Goal: Transaction & Acquisition: Purchase product/service

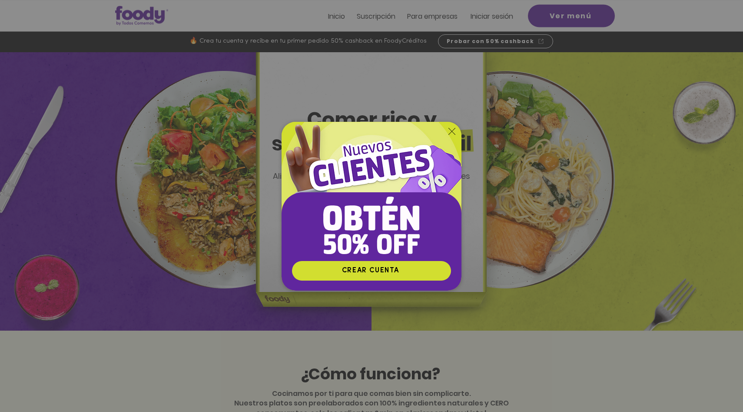
click at [625, 184] on div "Nuevos suscriptores 50% off" at bounding box center [371, 206] width 743 height 412
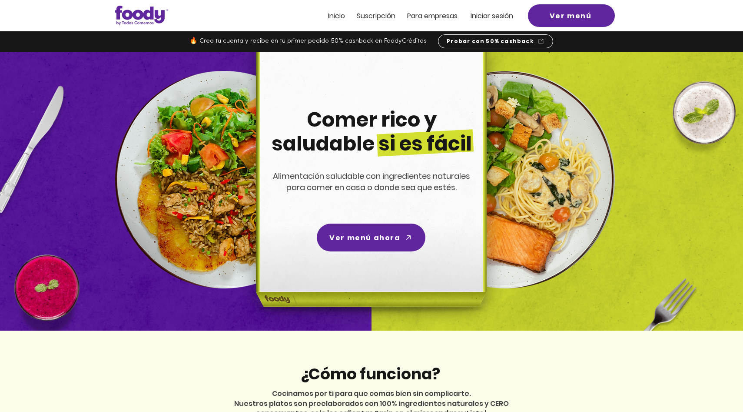
click at [382, 13] on span "Suscripción" at bounding box center [376, 16] width 39 height 10
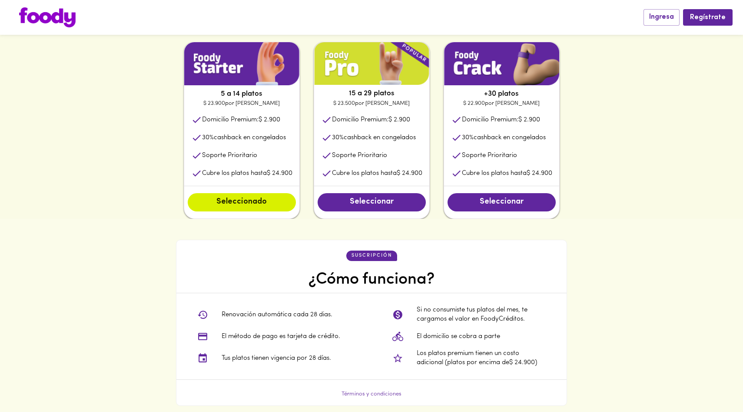
scroll to position [454, 0]
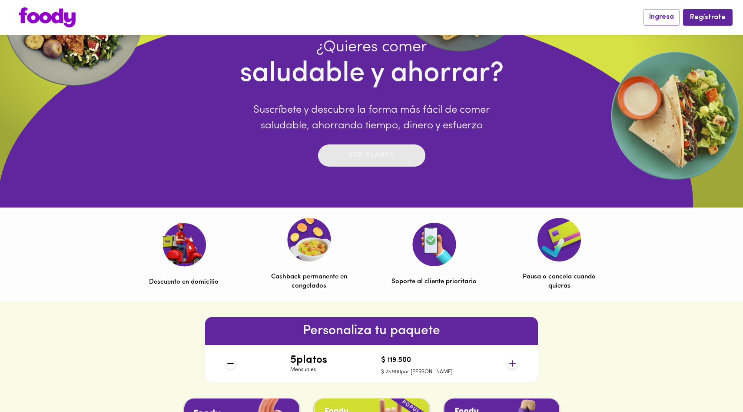
click at [367, 149] on div "Ver planes" at bounding box center [371, 155] width 45 height 13
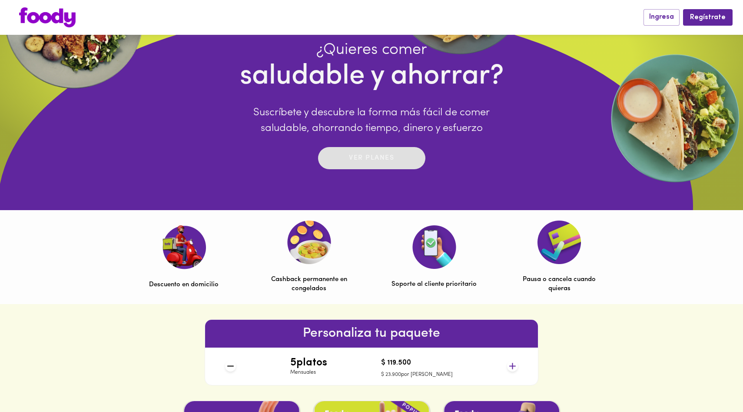
scroll to position [0, 0]
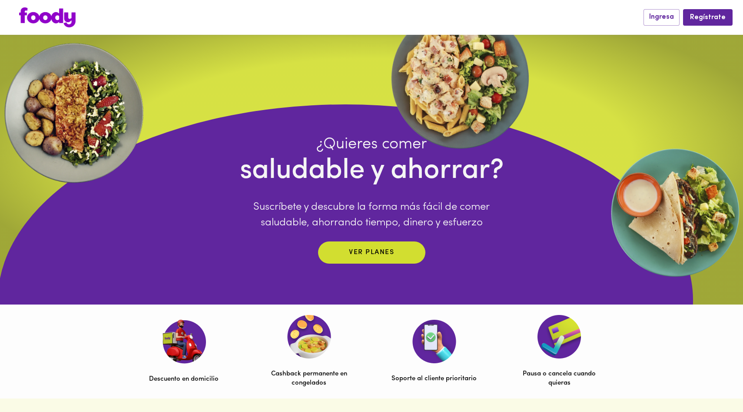
click at [60, 17] on img at bounding box center [47, 17] width 57 height 20
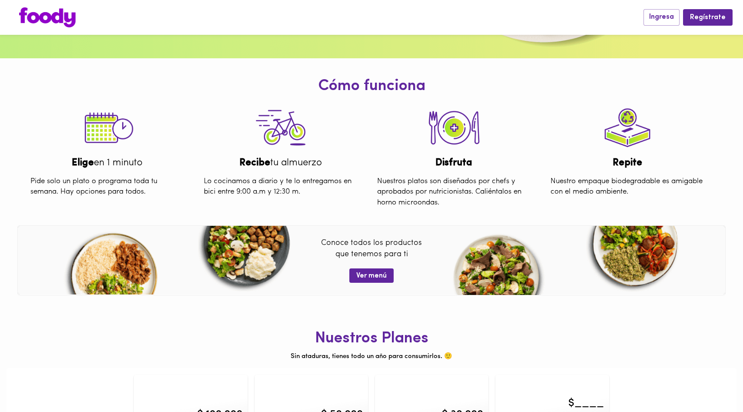
scroll to position [265, 0]
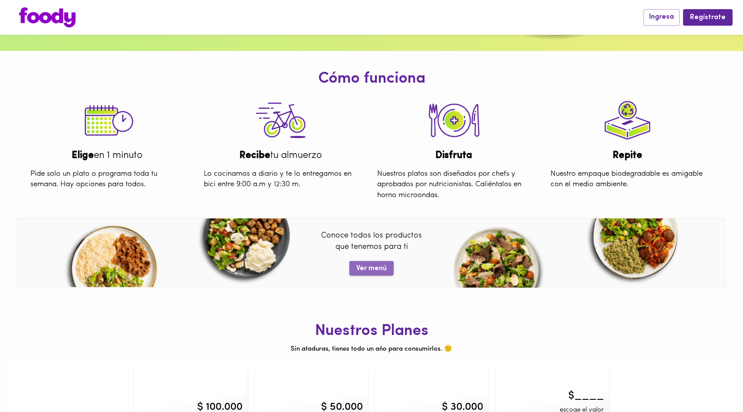
click at [374, 268] on span "Ver menú" at bounding box center [371, 268] width 30 height 8
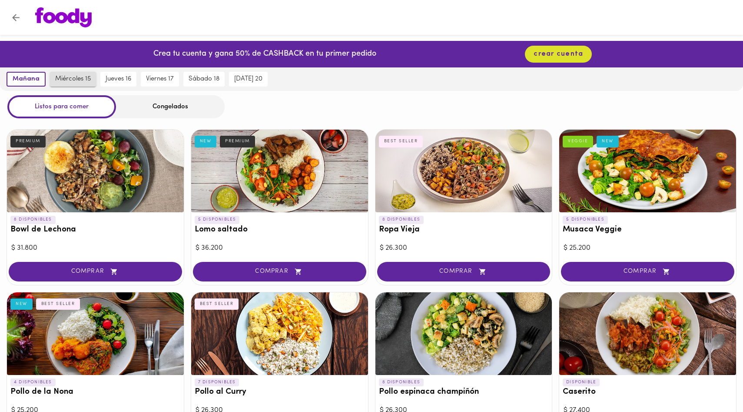
click at [79, 74] on button "miércoles 15" at bounding box center [73, 79] width 46 height 15
click at [147, 79] on span "viernes 17" at bounding box center [160, 79] width 28 height 8
click at [152, 116] on div "Congelados" at bounding box center [170, 106] width 109 height 23
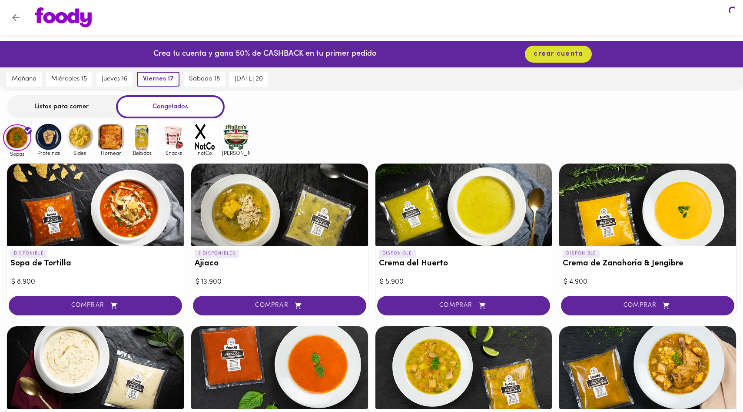
click at [160, 110] on div "Congelados" at bounding box center [170, 106] width 109 height 23
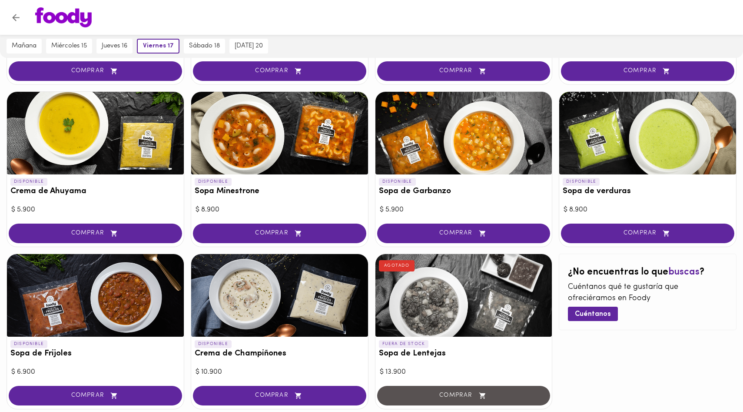
scroll to position [443, 0]
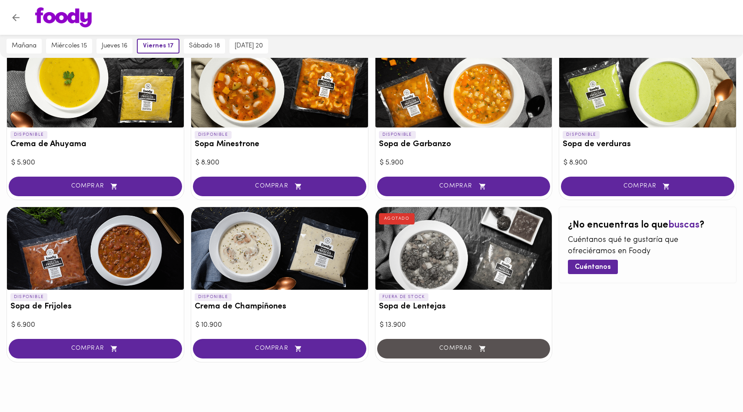
click at [422, 259] on div at bounding box center [464, 248] width 177 height 83
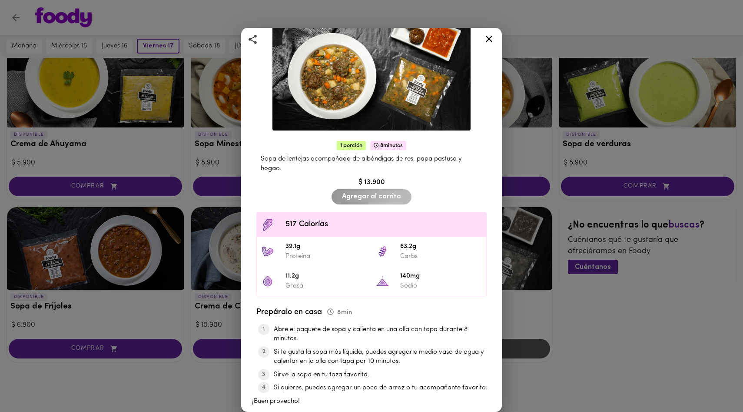
scroll to position [26, 0]
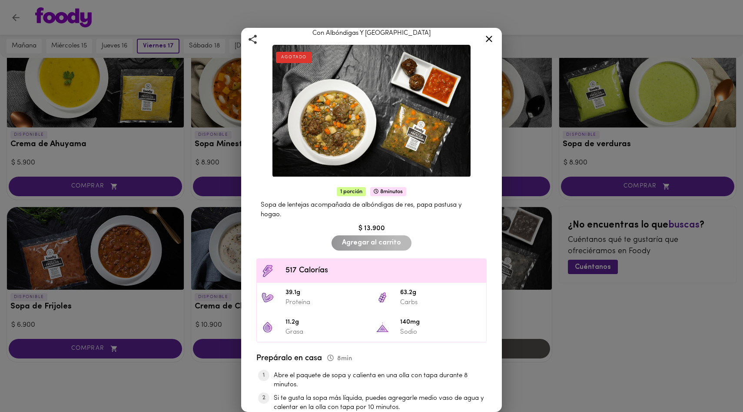
click at [485, 38] on icon at bounding box center [489, 38] width 11 height 11
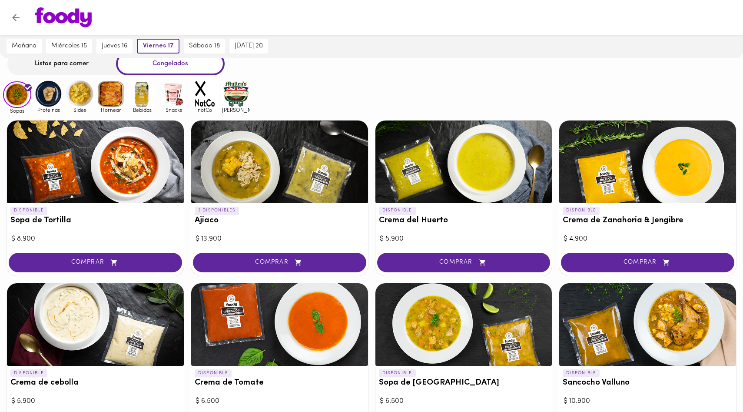
scroll to position [40, 0]
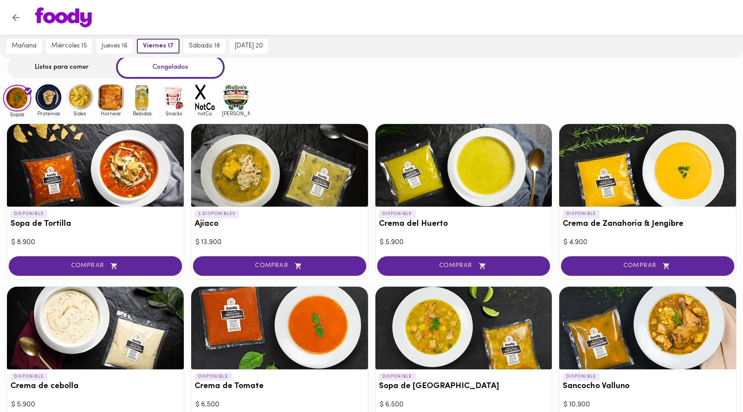
click at [201, 93] on img at bounding box center [205, 97] width 28 height 28
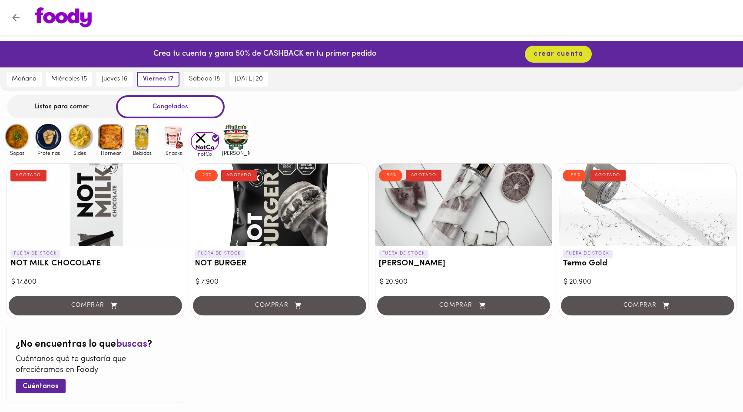
click at [239, 140] on img at bounding box center [236, 137] width 28 height 28
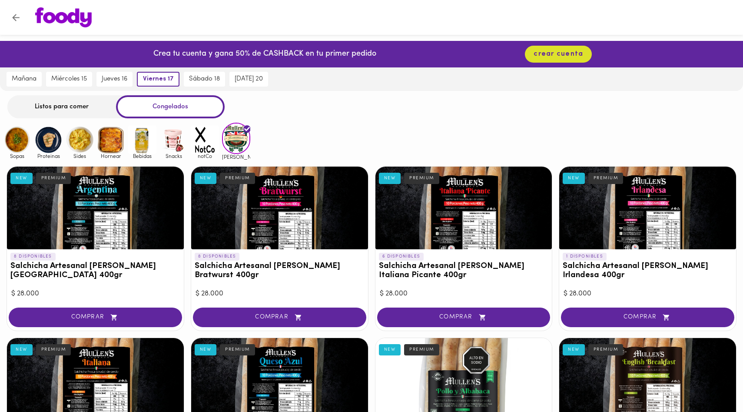
click at [46, 146] on img at bounding box center [48, 140] width 28 height 28
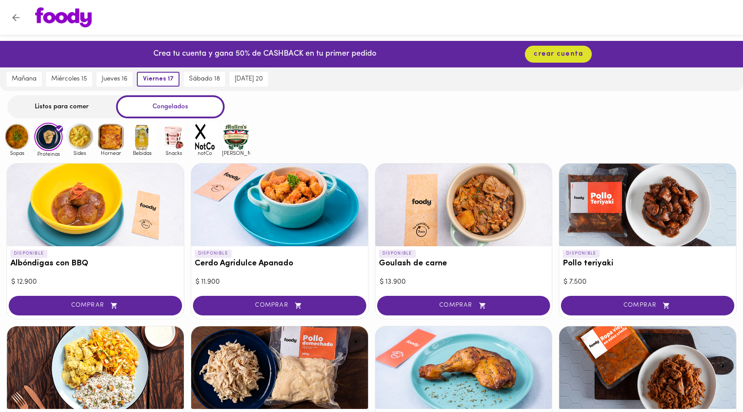
click at [23, 143] on img at bounding box center [17, 137] width 28 height 28
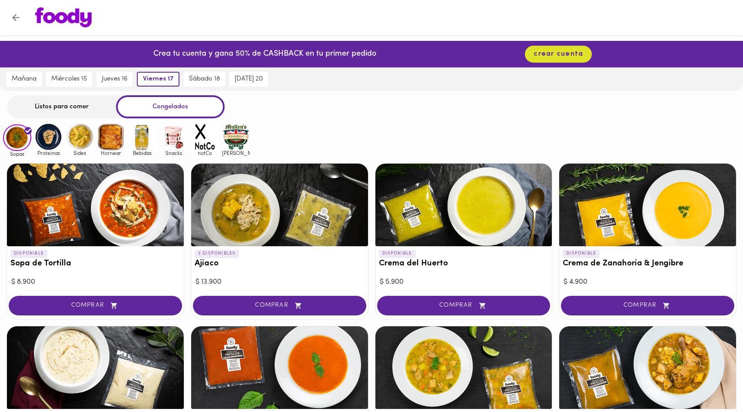
click at [46, 141] on img at bounding box center [48, 137] width 28 height 28
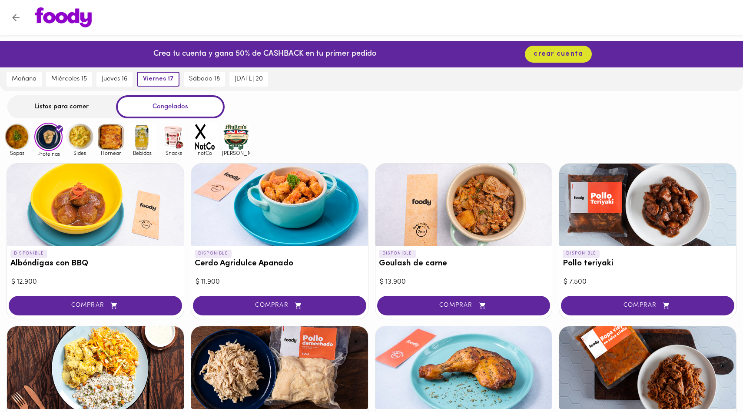
click at [82, 139] on img at bounding box center [80, 137] width 28 height 28
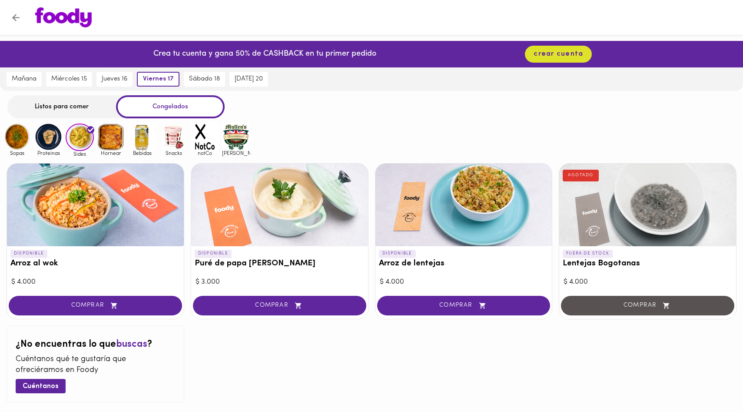
click at [119, 140] on img at bounding box center [111, 137] width 28 height 28
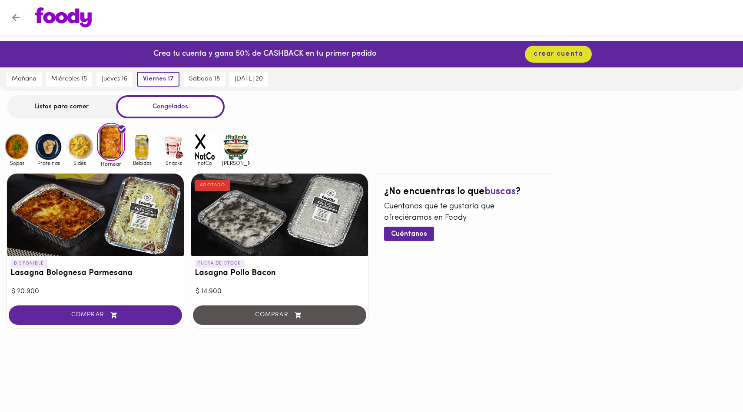
click at [140, 147] on img at bounding box center [142, 147] width 28 height 28
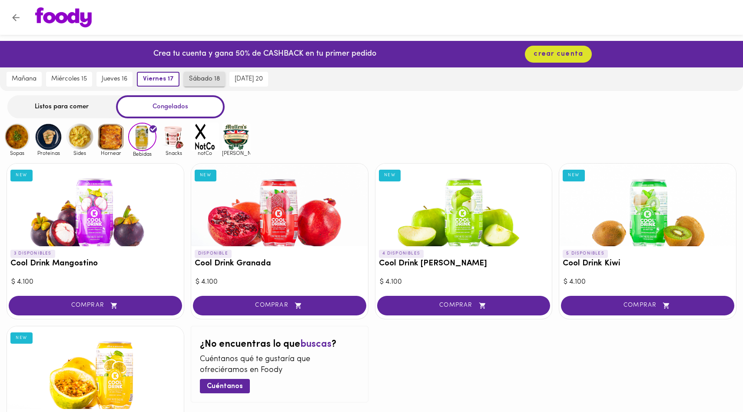
click at [206, 86] on button "sábado 18" at bounding box center [204, 79] width 41 height 15
click at [248, 83] on span "[DATE] 20" at bounding box center [248, 79] width 28 height 8
click at [63, 24] on img at bounding box center [63, 17] width 57 height 20
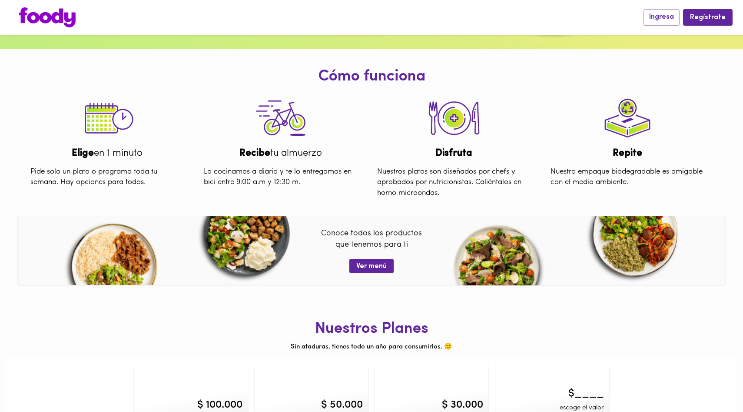
scroll to position [288, 0]
